Goal: Find specific page/section: Find specific page/section

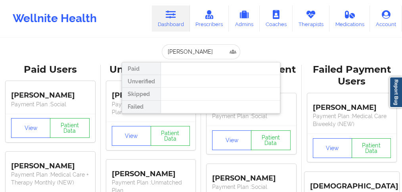
drag, startPoint x: 203, startPoint y: 52, endPoint x: 181, endPoint y: 53, distance: 21.8
click at [181, 53] on input "[PERSON_NAME]" at bounding box center [201, 51] width 78 height 15
type input "[PERSON_NAME]"
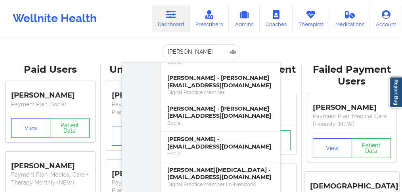
scroll to position [264, 0]
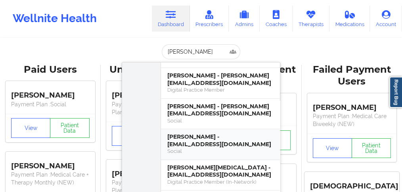
click at [187, 139] on div "[PERSON_NAME] - [EMAIL_ADDRESS][DOMAIN_NAME]" at bounding box center [220, 140] width 106 height 15
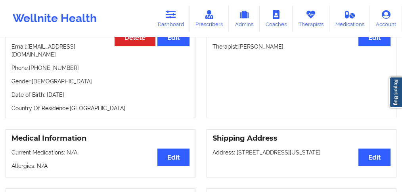
scroll to position [0, 0]
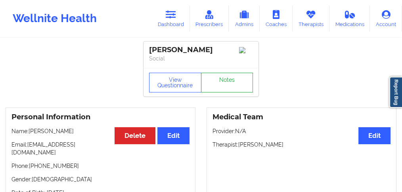
click at [208, 86] on link "Notes" at bounding box center [227, 83] width 52 height 20
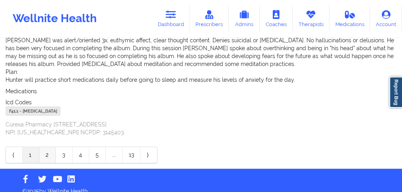
click at [44, 148] on link "2" at bounding box center [47, 155] width 17 height 16
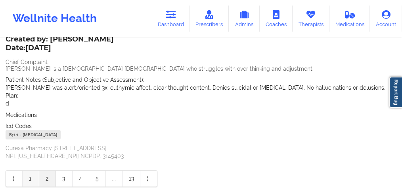
click at [32, 179] on link "1" at bounding box center [31, 179] width 17 height 16
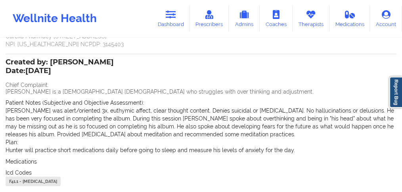
scroll to position [288, 0]
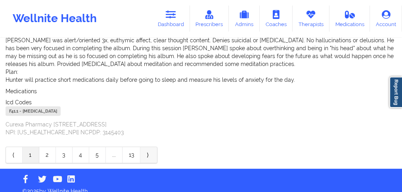
click at [146, 147] on link "⟩" at bounding box center [148, 155] width 17 height 16
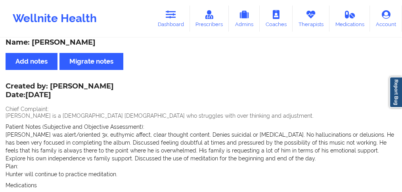
scroll to position [5, 0]
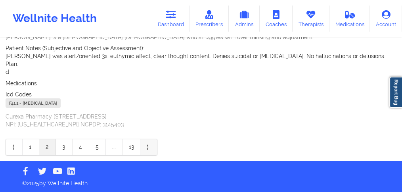
click at [147, 145] on link "⟩" at bounding box center [148, 147] width 17 height 16
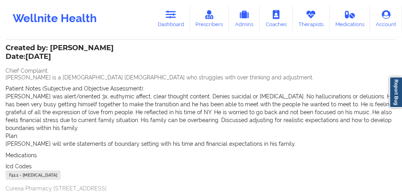
scroll to position [171, 0]
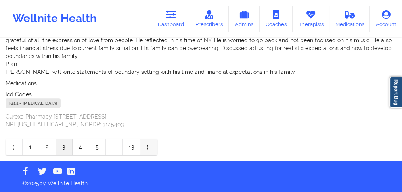
click at [149, 146] on link "⟩" at bounding box center [148, 147] width 17 height 16
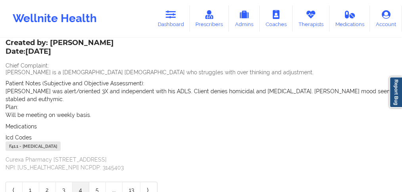
scroll to position [227, 0]
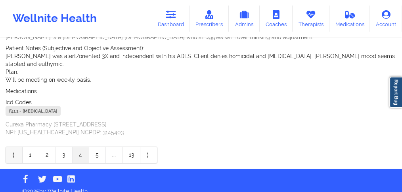
click at [11, 148] on link "⟨" at bounding box center [14, 155] width 17 height 16
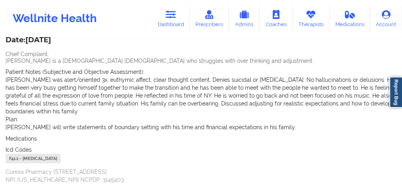
scroll to position [251, 0]
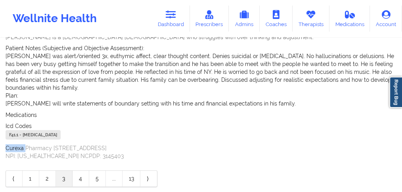
click at [11, 148] on p "Curexa Pharmacy [STREET_ADDRESS] NPI: [US_HEALTHCARE_NPI] NCPDP: 3145403" at bounding box center [201, 153] width 390 height 16
click at [29, 175] on link "1" at bounding box center [31, 179] width 17 height 16
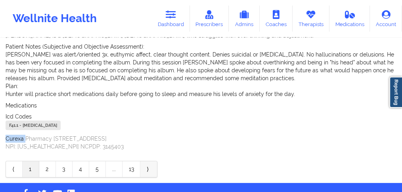
scroll to position [288, 0]
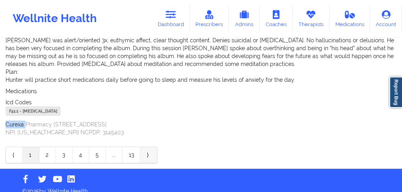
click at [145, 147] on link "⟩" at bounding box center [148, 155] width 17 height 16
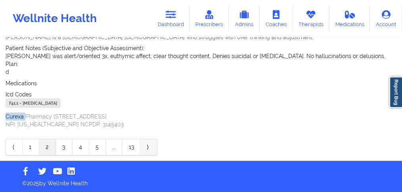
click at [146, 147] on link "⟩" at bounding box center [148, 147] width 17 height 16
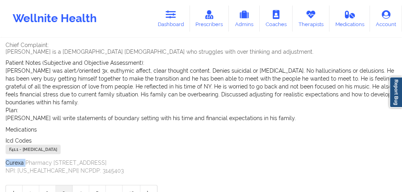
scroll to position [203, 0]
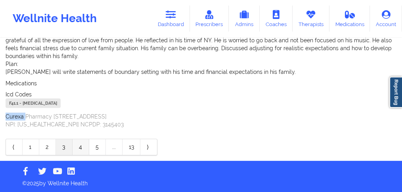
click at [75, 147] on link "4" at bounding box center [80, 147] width 17 height 16
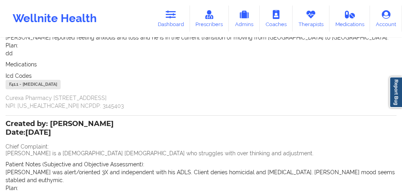
scroll to position [42, 0]
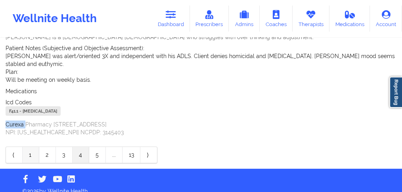
click at [30, 148] on link "1" at bounding box center [31, 155] width 17 height 16
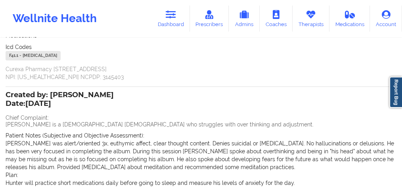
scroll to position [288, 0]
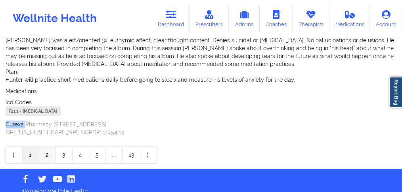
click at [45, 150] on link "2" at bounding box center [47, 155] width 17 height 16
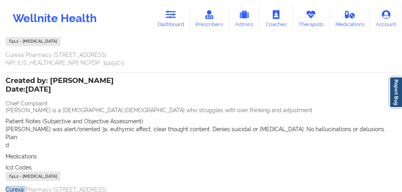
scroll to position [216, 0]
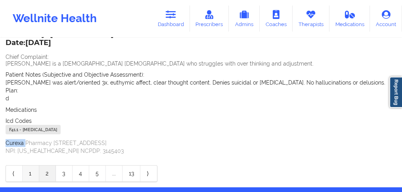
click at [28, 174] on link "1" at bounding box center [31, 174] width 17 height 16
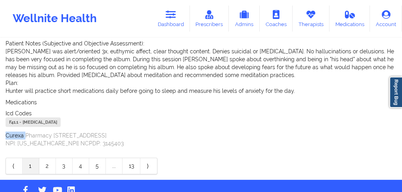
scroll to position [288, 0]
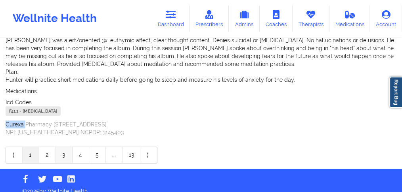
click at [66, 148] on link "3" at bounding box center [64, 155] width 17 height 16
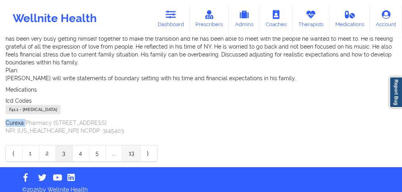
scroll to position [282, 0]
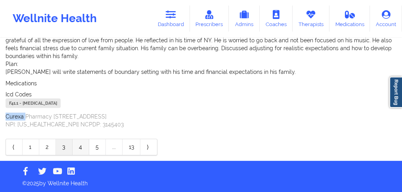
click at [79, 149] on link "4" at bounding box center [80, 147] width 17 height 16
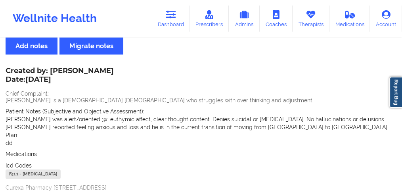
scroll to position [0, 0]
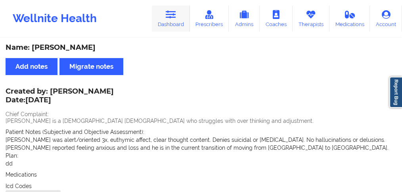
click at [176, 17] on icon at bounding box center [171, 14] width 10 height 9
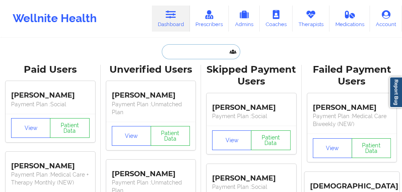
click at [182, 51] on input "text" at bounding box center [201, 51] width 78 height 15
paste input "[PERSON_NAME]"
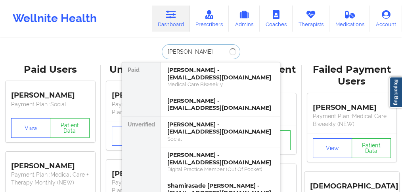
type input "[PERSON_NAME]"
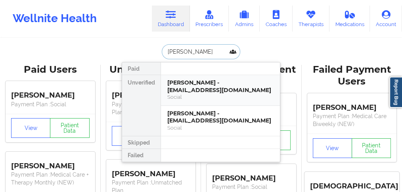
click at [195, 85] on div "[PERSON_NAME] - [EMAIL_ADDRESS][DOMAIN_NAME]" at bounding box center [220, 86] width 106 height 15
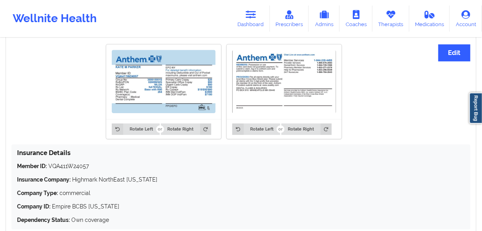
scroll to position [568, 0]
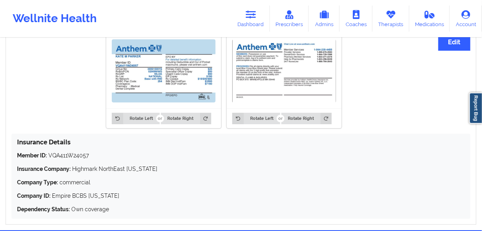
click at [11, 79] on div "Rotate Left Rotate Right Rotate Left Rotate Right" at bounding box center [223, 81] width 424 height 105
